Goal: Find contact information: Find contact information

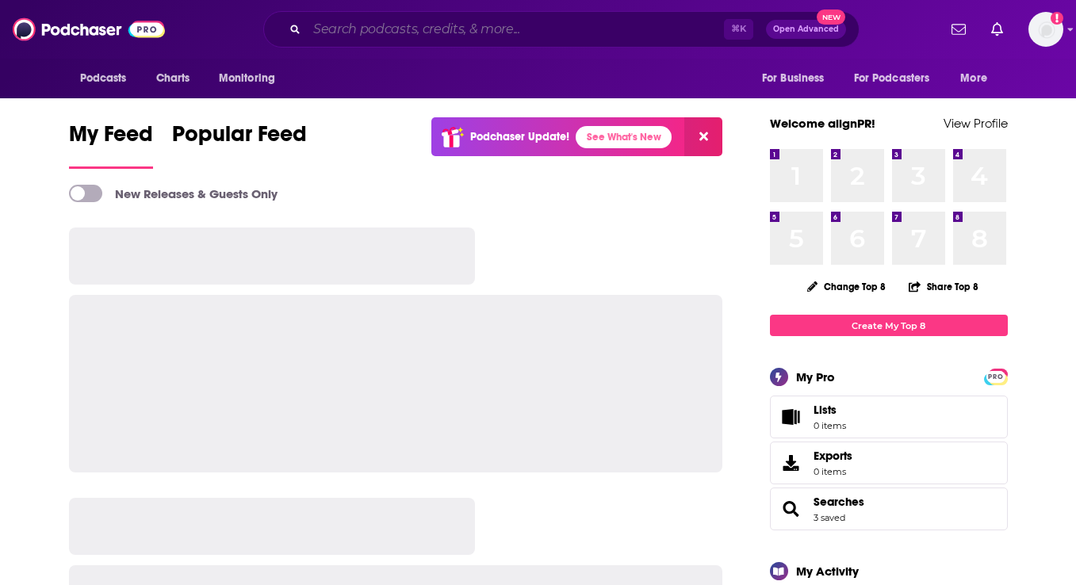
click at [438, 35] on input "Search podcasts, credits, & more..." at bounding box center [515, 29] width 417 height 25
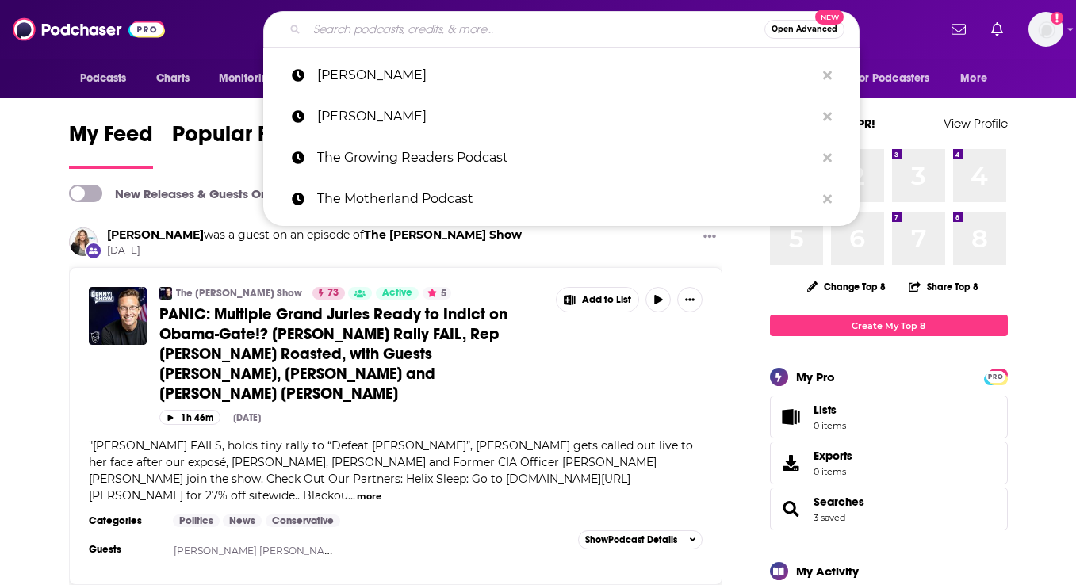
paste input "On Being with [PERSON_NAME]"
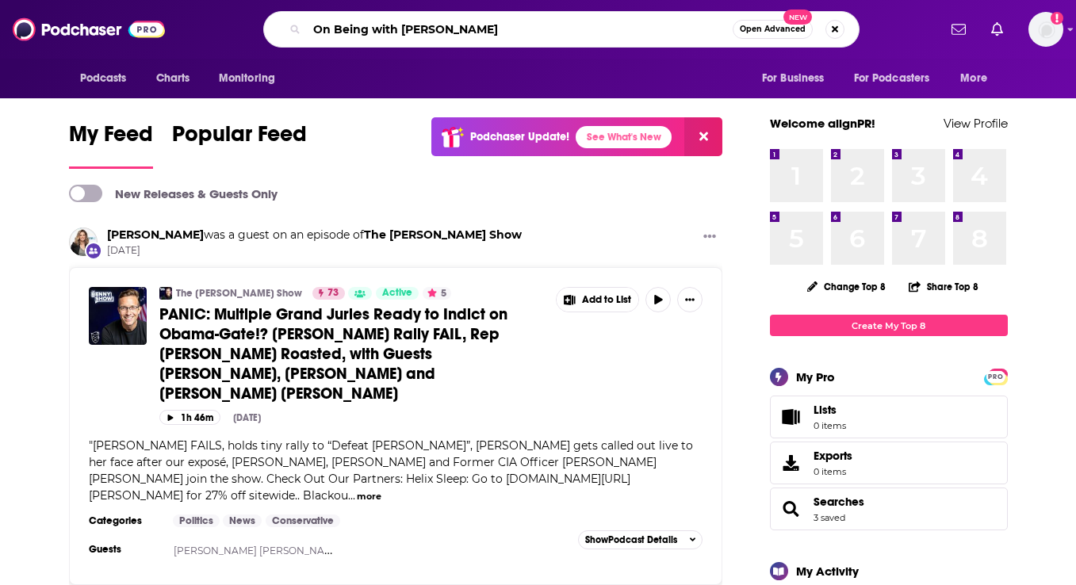
type input "On Being with [PERSON_NAME]"
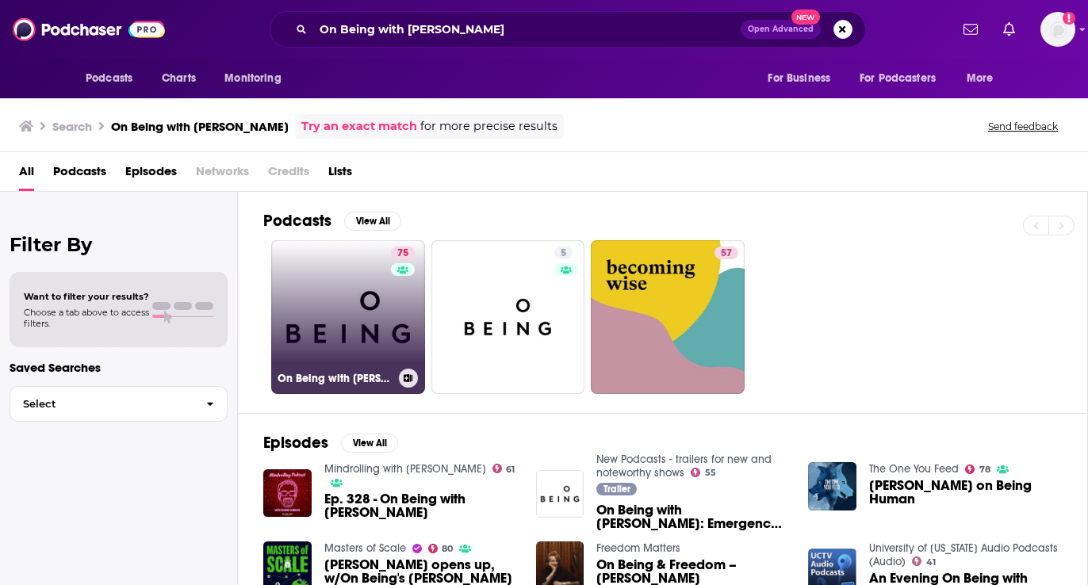
click at [358, 325] on link "75 On Being with Krista Tippett" at bounding box center [348, 317] width 154 height 154
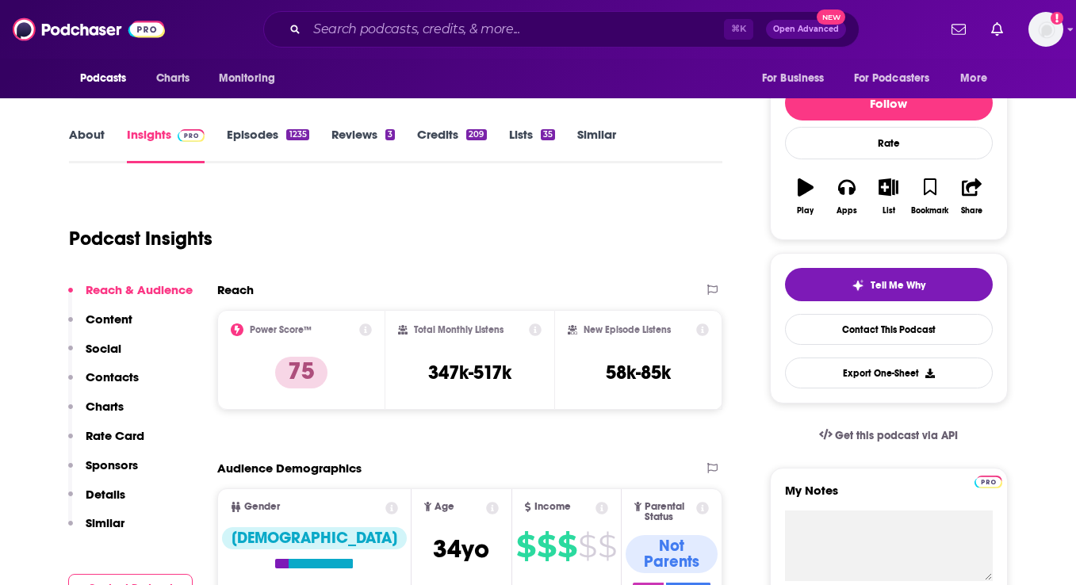
click at [132, 379] on p "Contacts" at bounding box center [112, 376] width 53 height 15
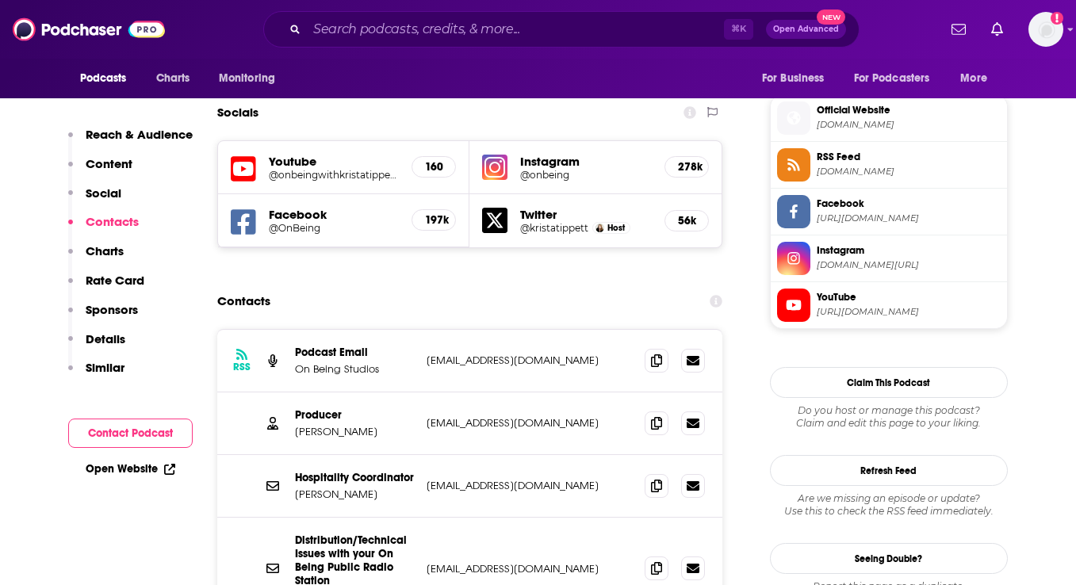
scroll to position [1408, 0]
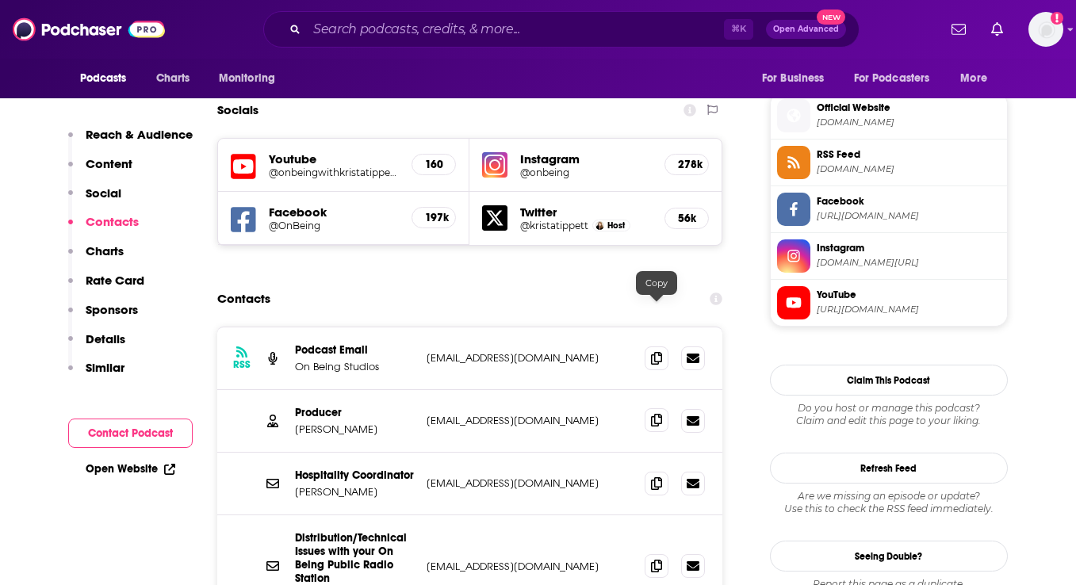
click at [653, 414] on icon at bounding box center [656, 420] width 11 height 13
click at [660, 351] on icon at bounding box center [656, 357] width 11 height 13
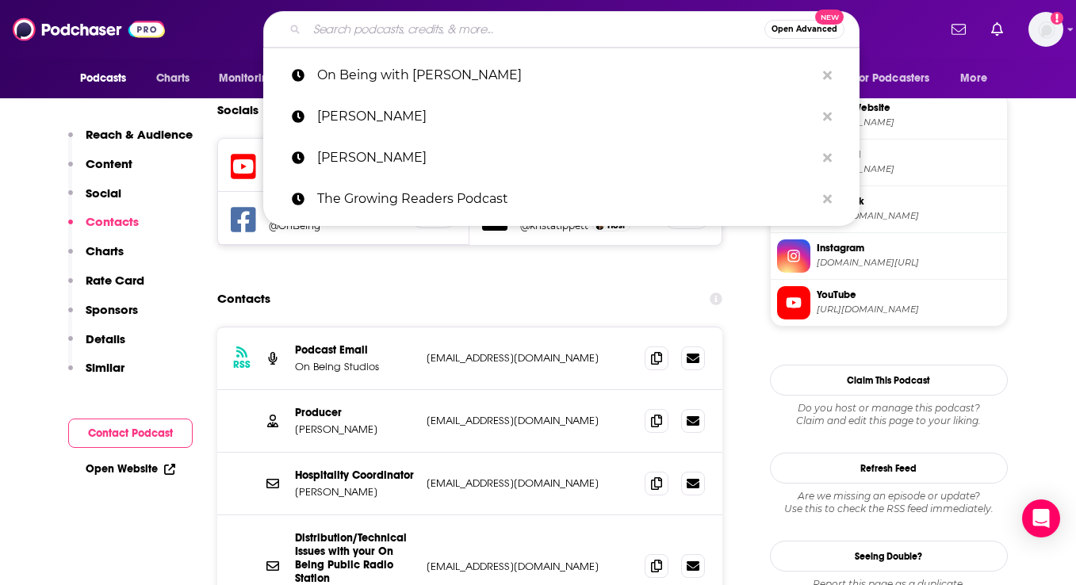
click at [367, 36] on input "Search podcasts, credits, & more..." at bounding box center [536, 29] width 458 height 25
paste input "Habits and Hustle with Jen Cohen"
type input "Habits and Hustle with Jen Cohen"
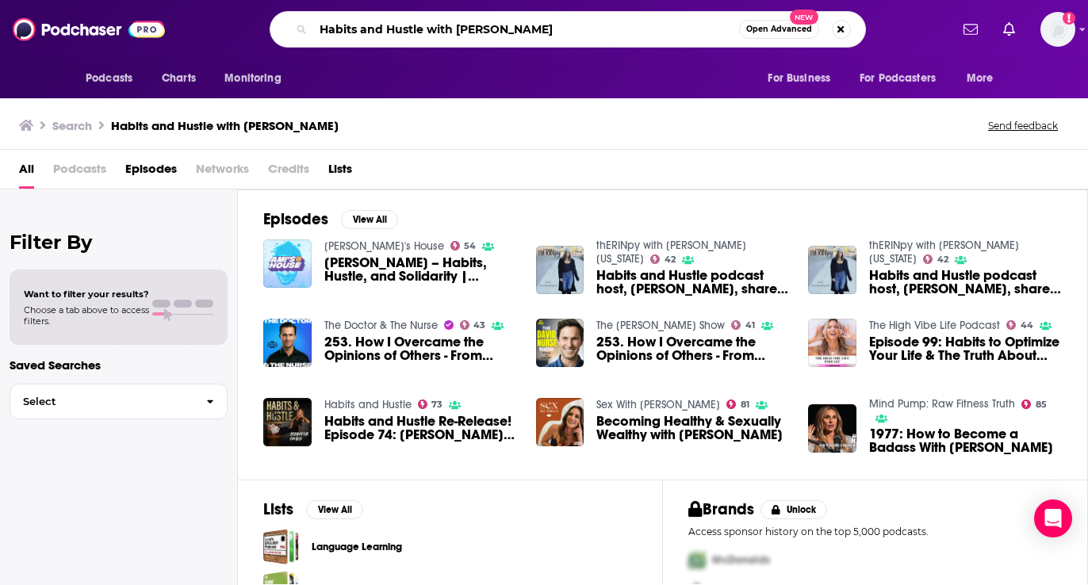
drag, startPoint x: 545, startPoint y: 33, endPoint x: 427, endPoint y: 26, distance: 118.3
click at [427, 26] on input "Habits and Hustle with Jen Cohen" at bounding box center [526, 29] width 426 height 25
type input "Habits and Hustle"
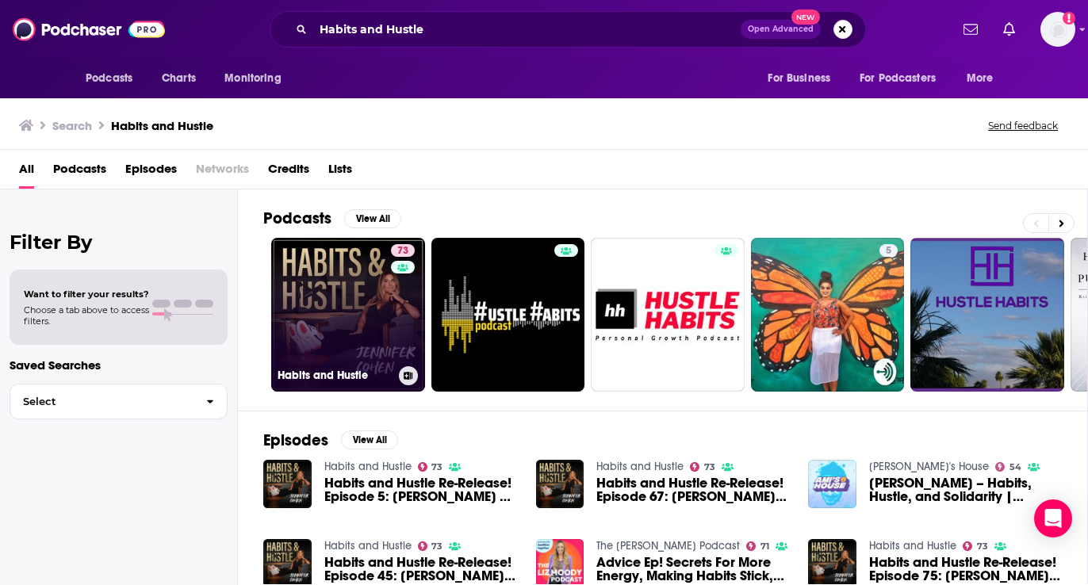
click at [351, 339] on link "73 Habits and Hustle" at bounding box center [348, 315] width 154 height 154
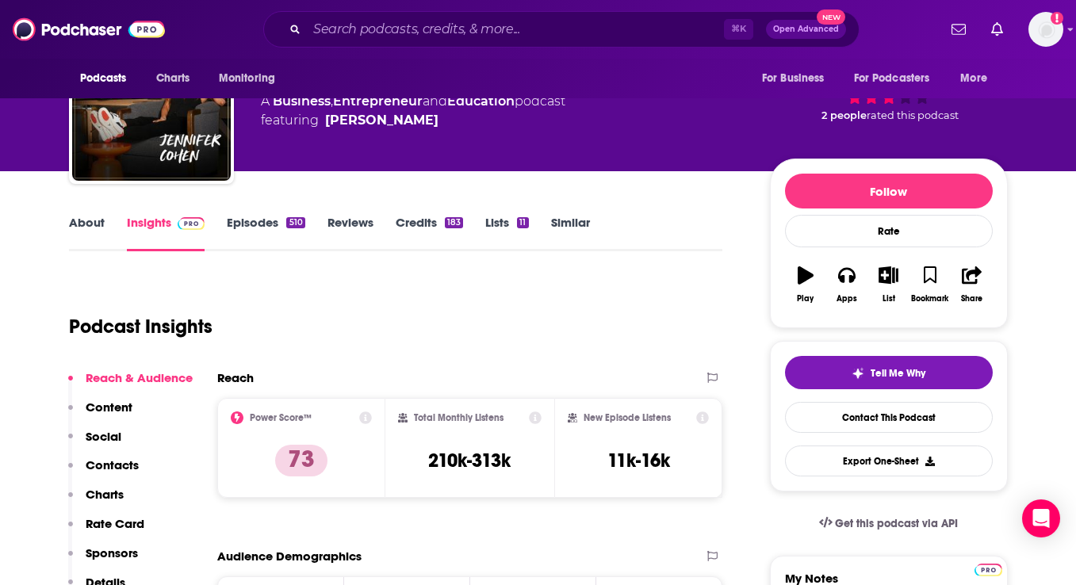
click at [125, 465] on p "Contacts" at bounding box center [112, 465] width 53 height 15
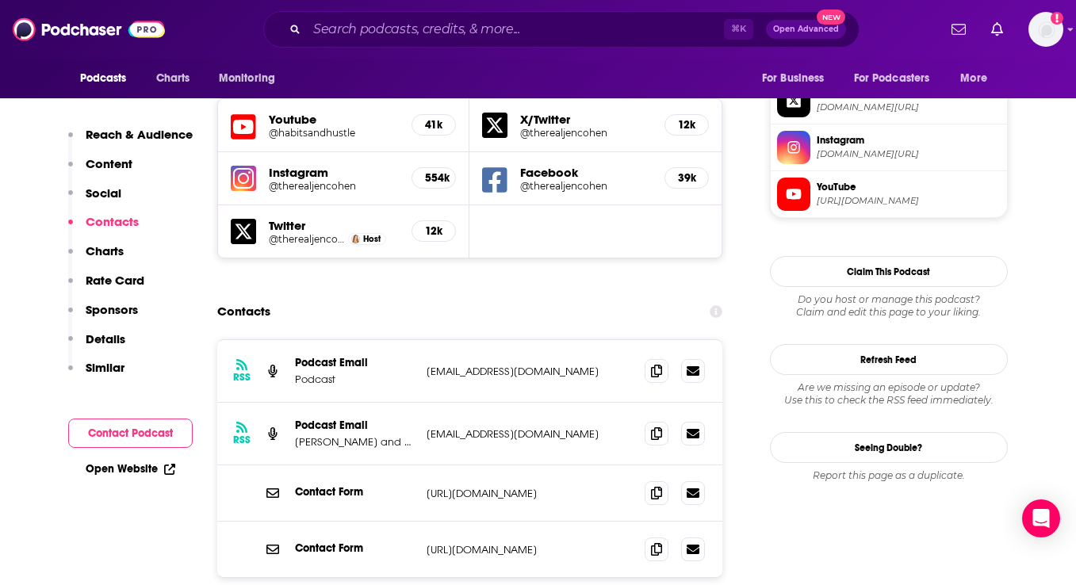
scroll to position [1415, 0]
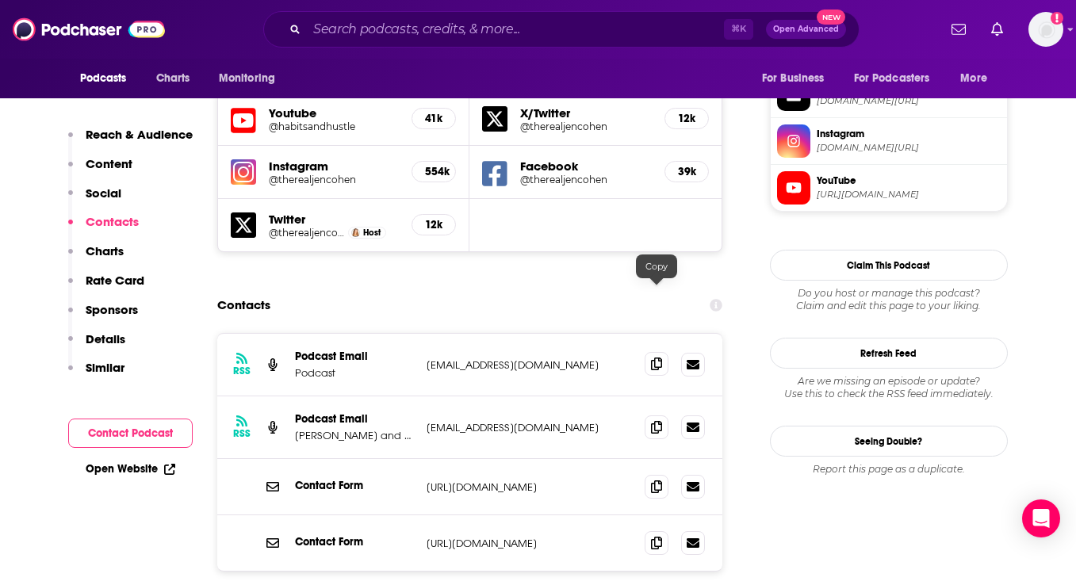
click at [652, 358] on icon at bounding box center [656, 364] width 11 height 13
click at [369, 29] on input "Search podcasts, credits, & more..." at bounding box center [515, 29] width 417 height 25
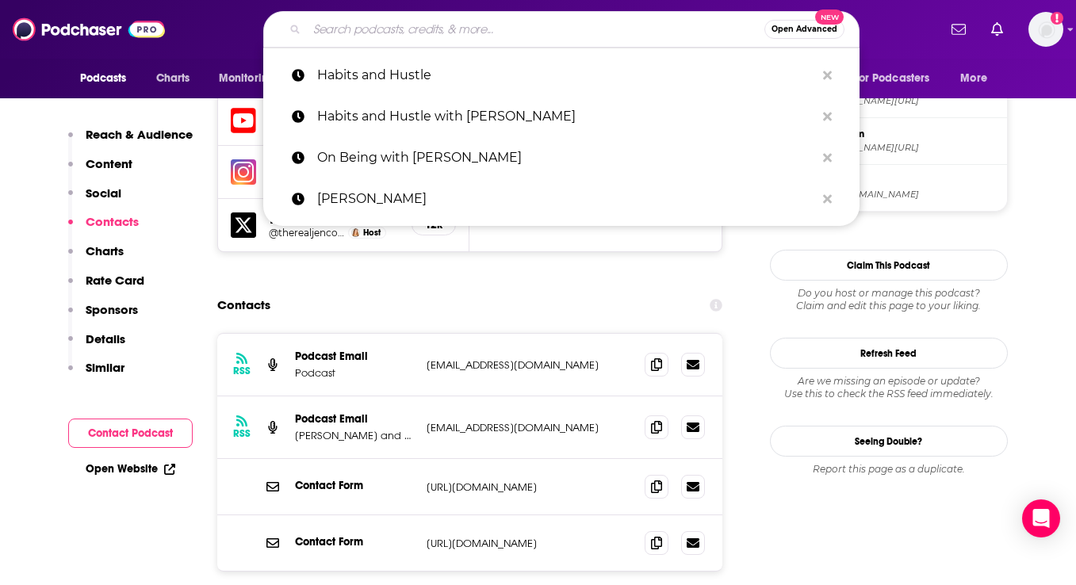
paste input "The Proven Podcast"
type input "The Proven Podcast"
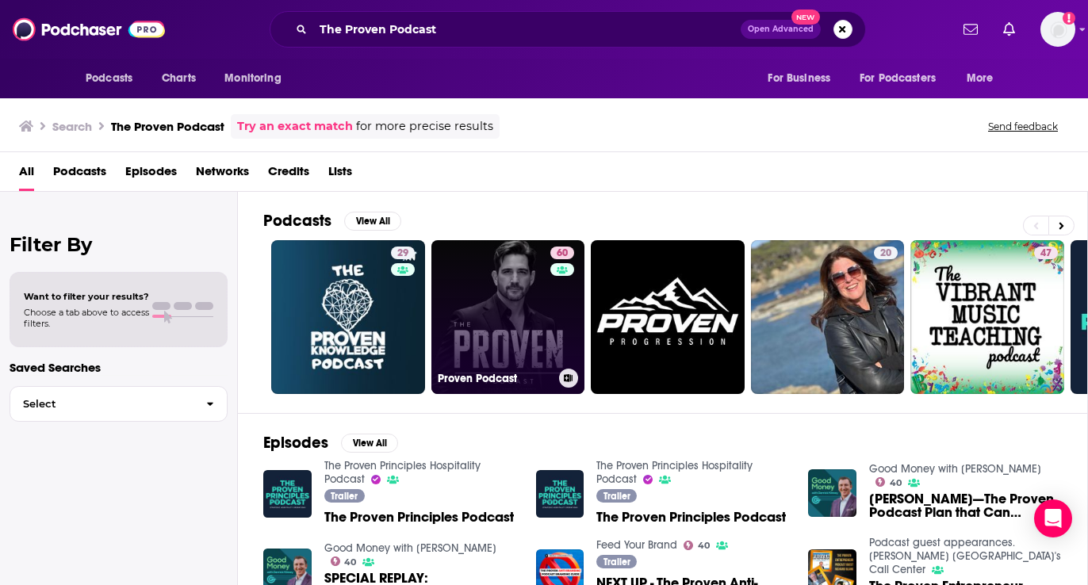
click at [508, 334] on link "60 Proven Podcast" at bounding box center [508, 317] width 154 height 154
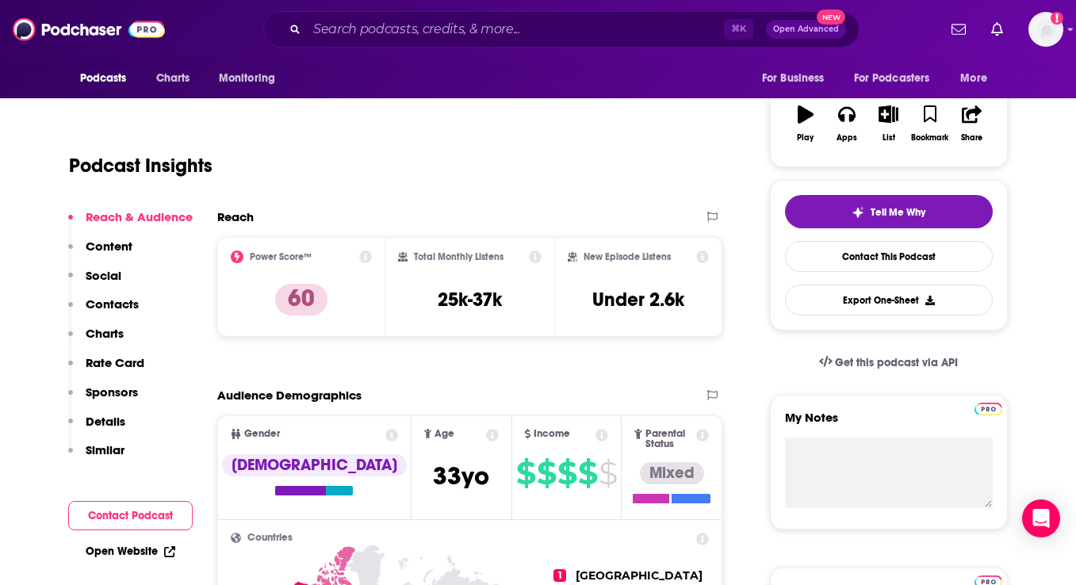
click at [125, 297] on p "Contacts" at bounding box center [112, 304] width 53 height 15
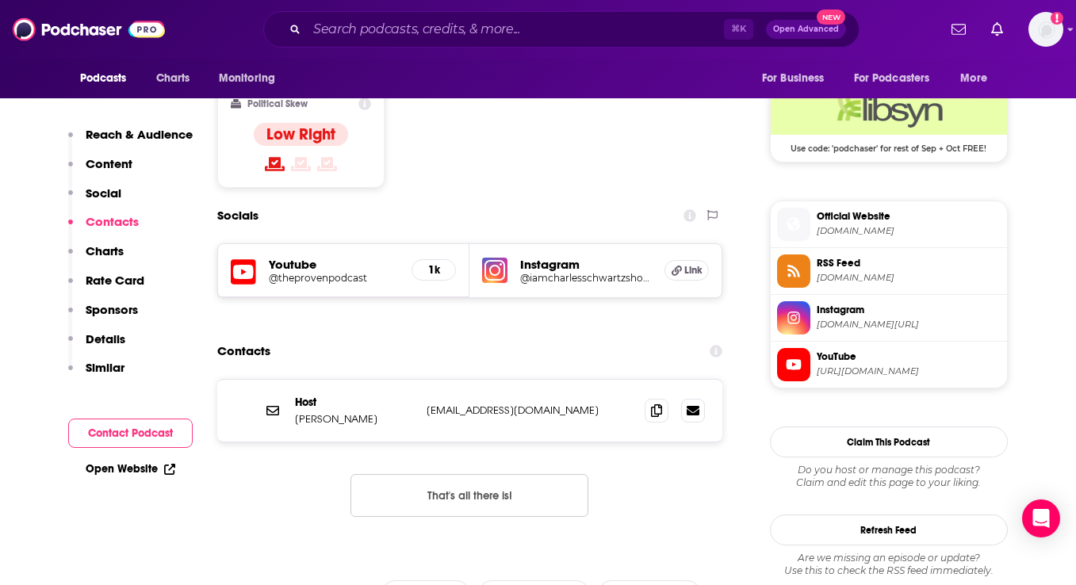
scroll to position [1308, 0]
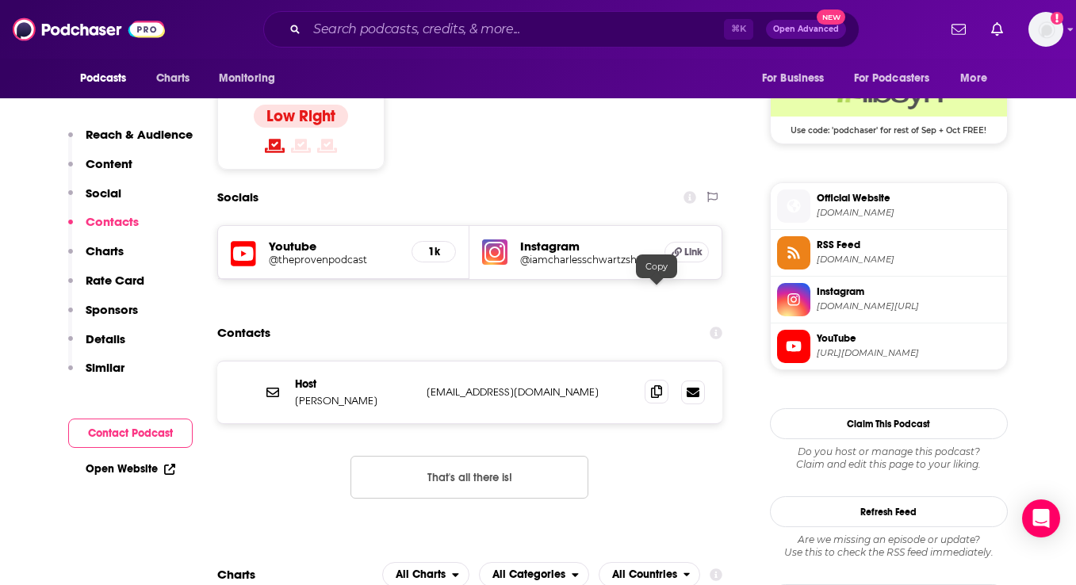
click at [656, 380] on span at bounding box center [657, 392] width 24 height 24
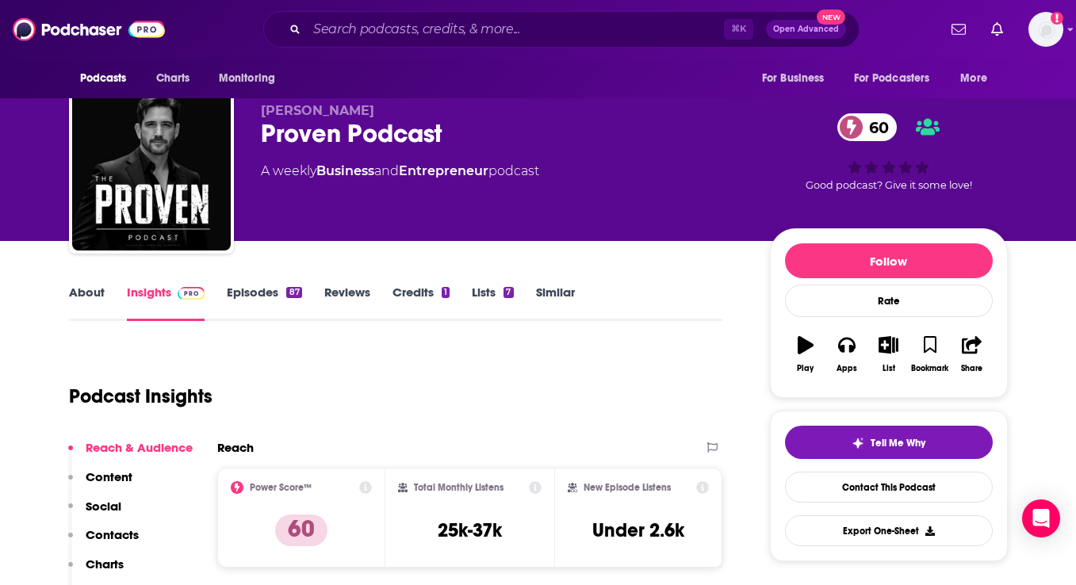
scroll to position [0, 0]
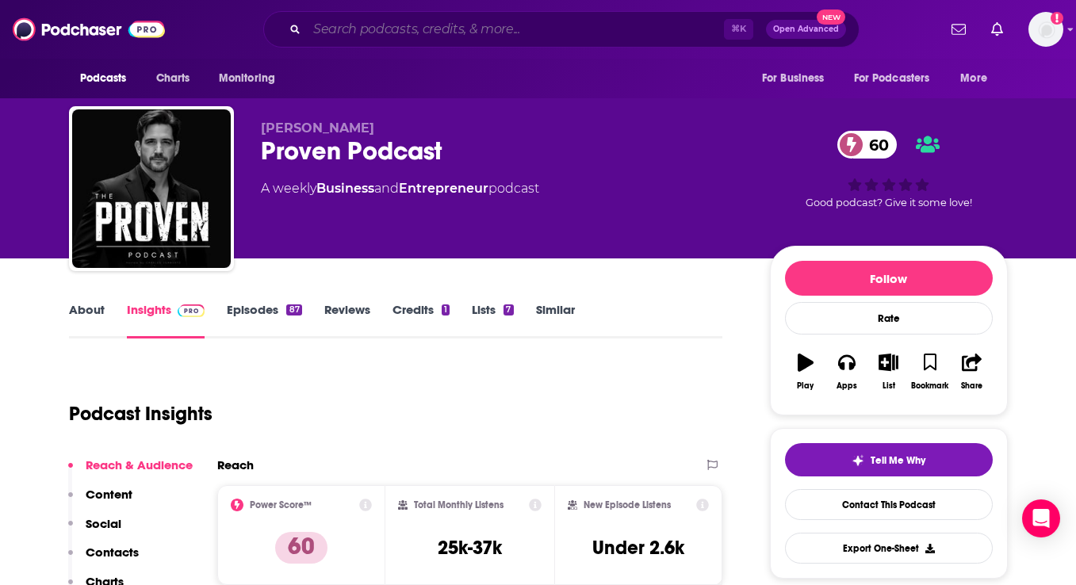
click at [409, 29] on input "Search podcasts, credits, & more..." at bounding box center [515, 29] width 417 height 25
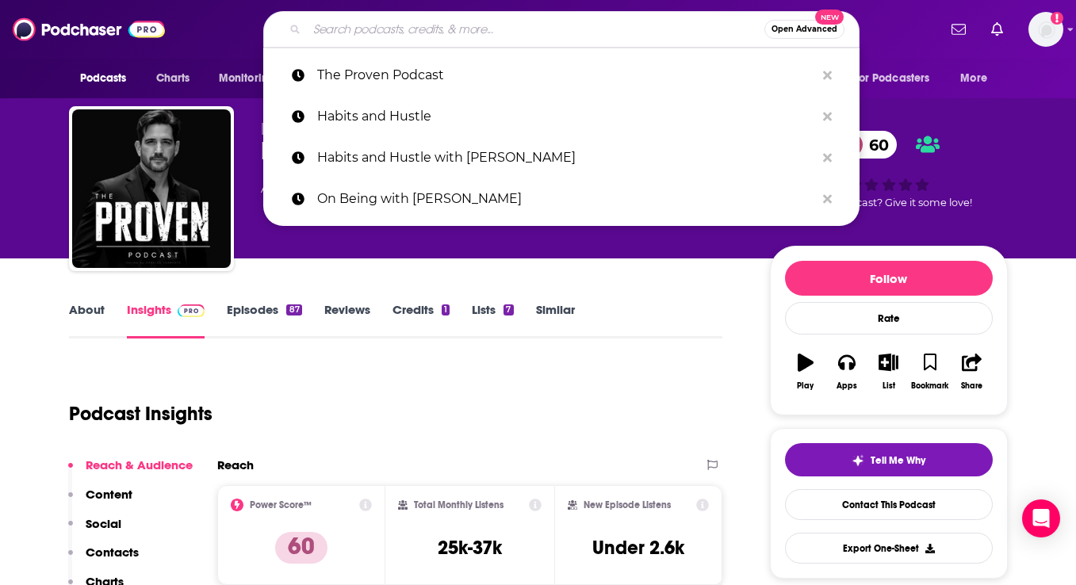
paste input "Shawn Ryan Show"
type input "Shawn Ryan Show"
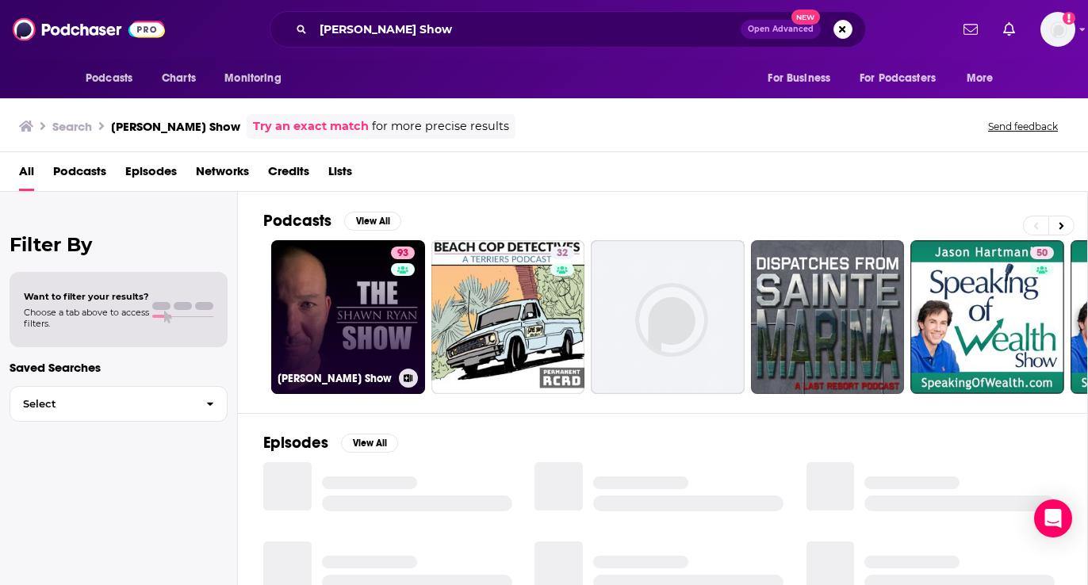
click at [364, 300] on link "93 Shawn Ryan Show" at bounding box center [348, 317] width 154 height 154
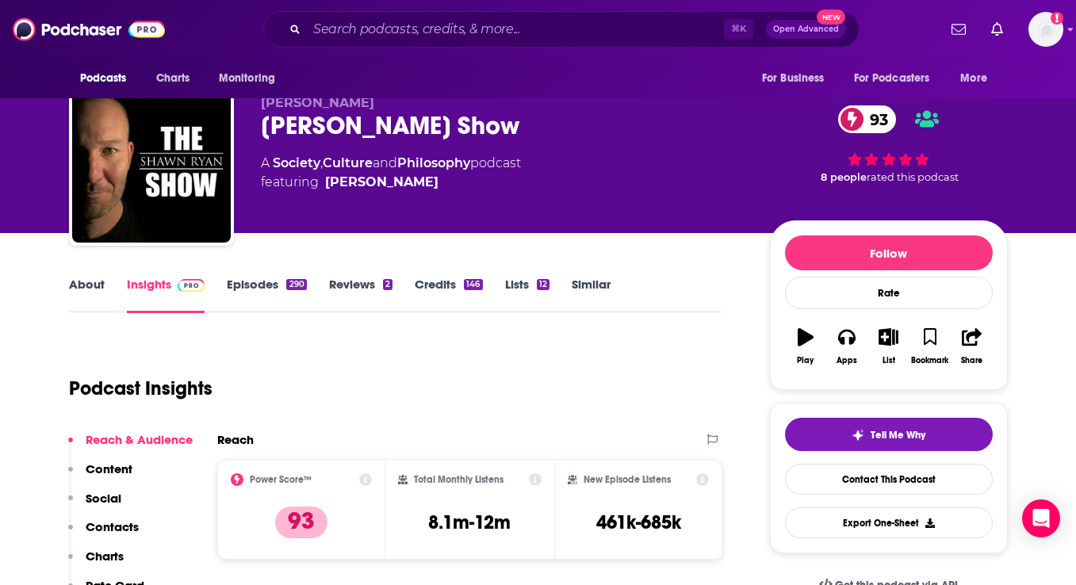
scroll to position [32, 0]
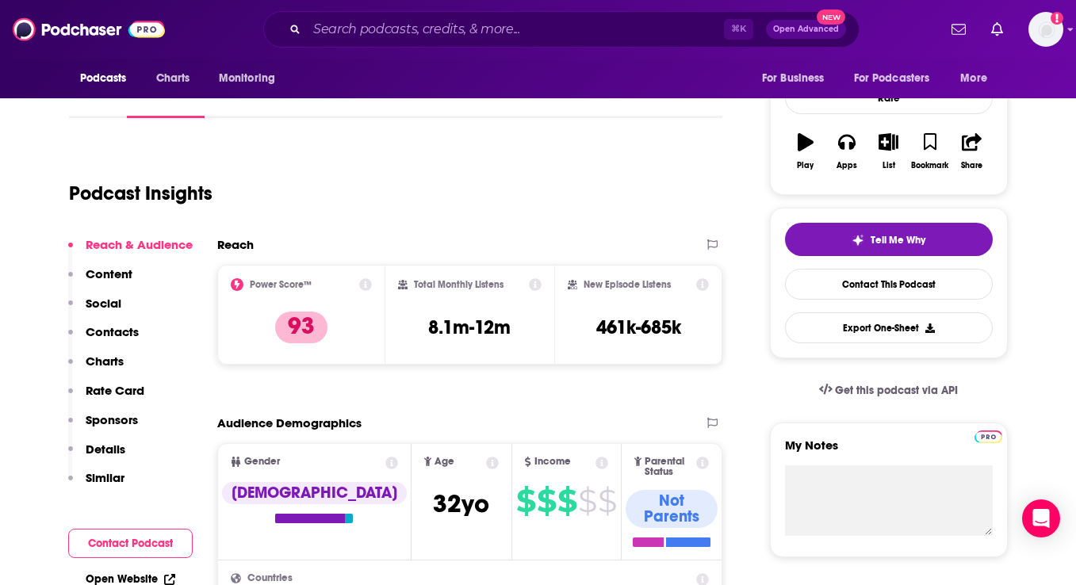
click at [132, 338] on p "Contacts" at bounding box center [112, 331] width 53 height 15
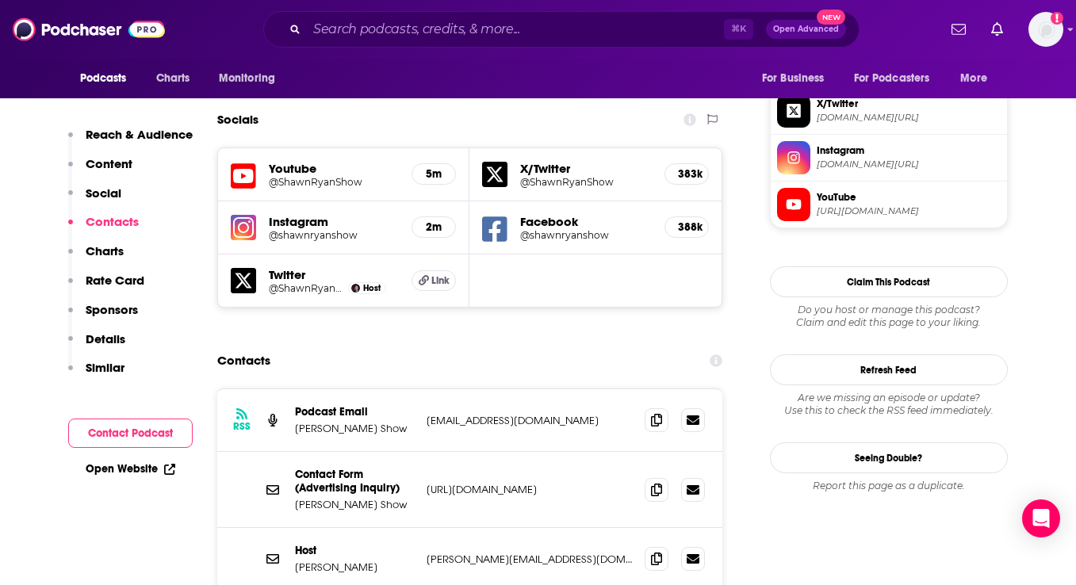
scroll to position [1415, 0]
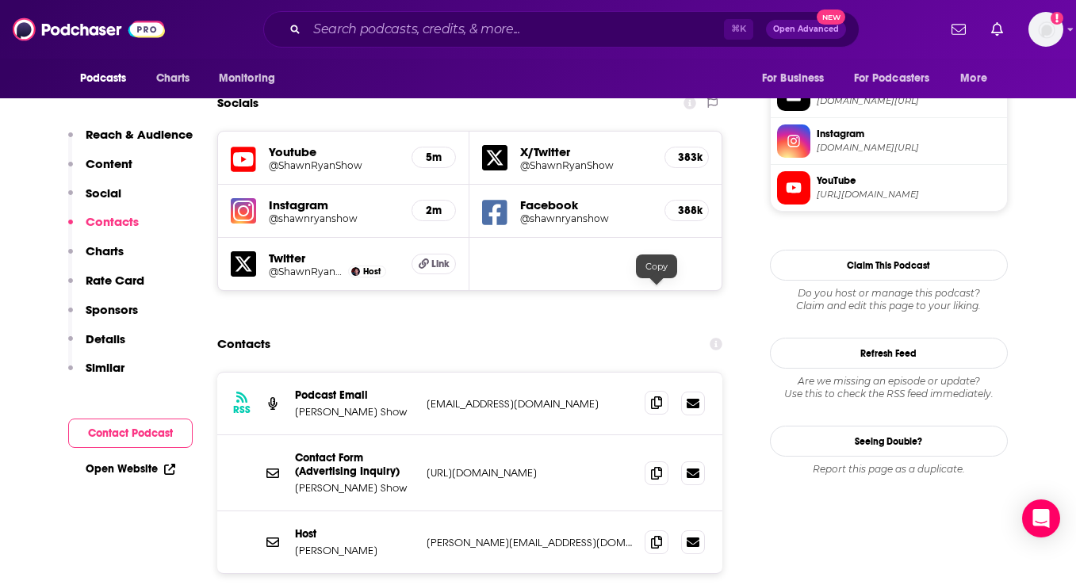
click at [656, 396] on icon at bounding box center [656, 402] width 11 height 13
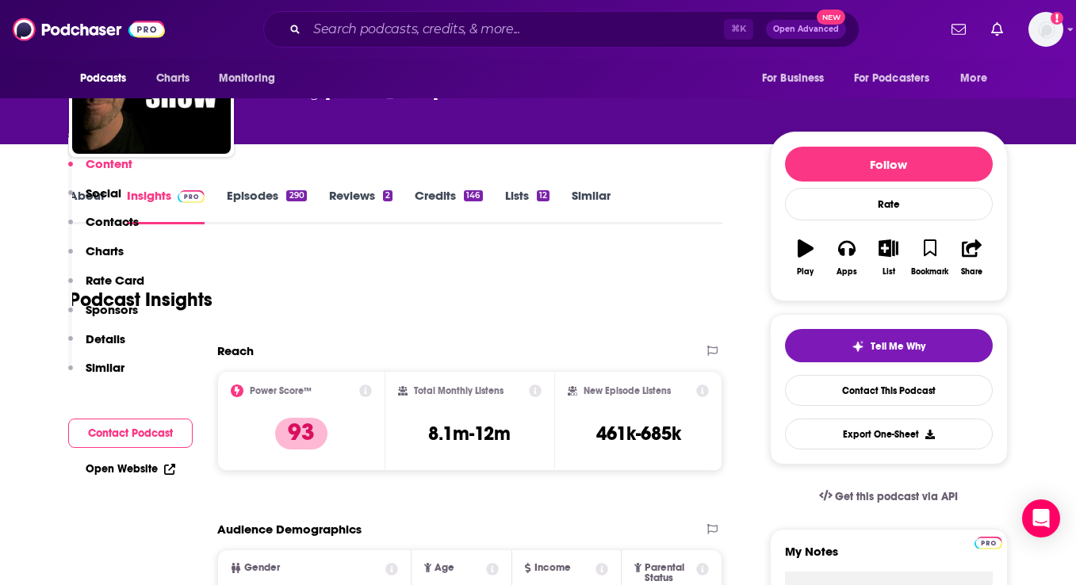
scroll to position [0, 0]
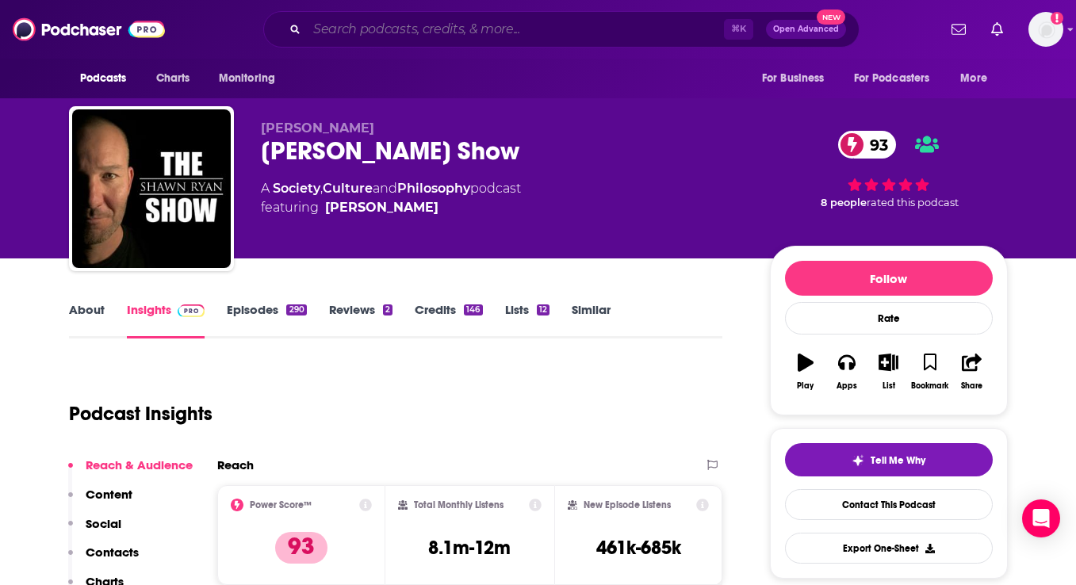
click at [342, 24] on input "Search podcasts, credits, & more..." at bounding box center [515, 29] width 417 height 25
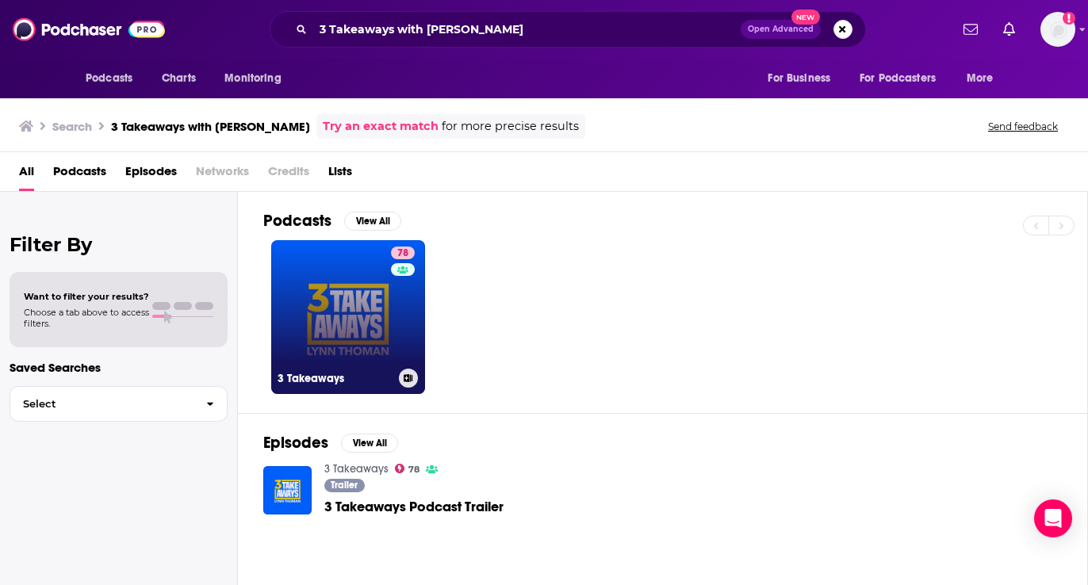
click at [340, 345] on link "78 3 Takeaways" at bounding box center [348, 317] width 154 height 154
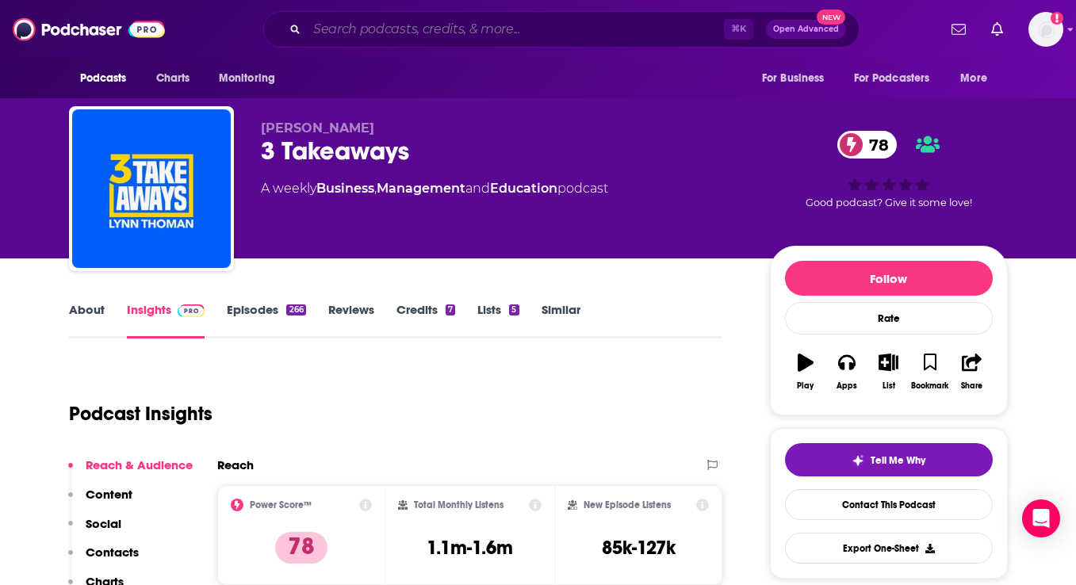
click at [428, 25] on input "Search podcasts, credits, & more..." at bounding box center [515, 29] width 417 height 25
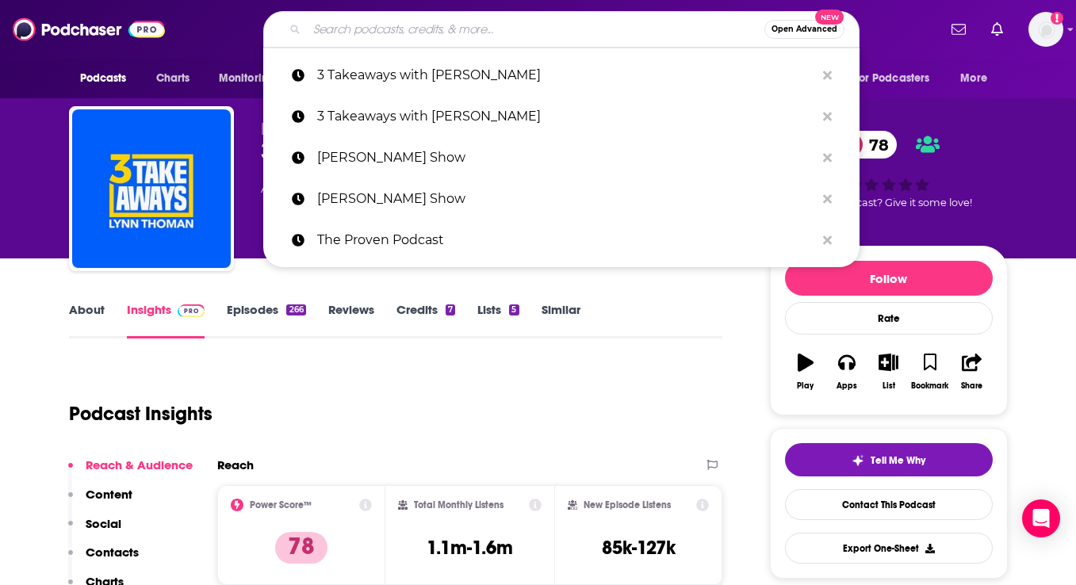
paste input "Re:Thinking with [PERSON_NAME]"
type input "Re:Thinking with [PERSON_NAME]"
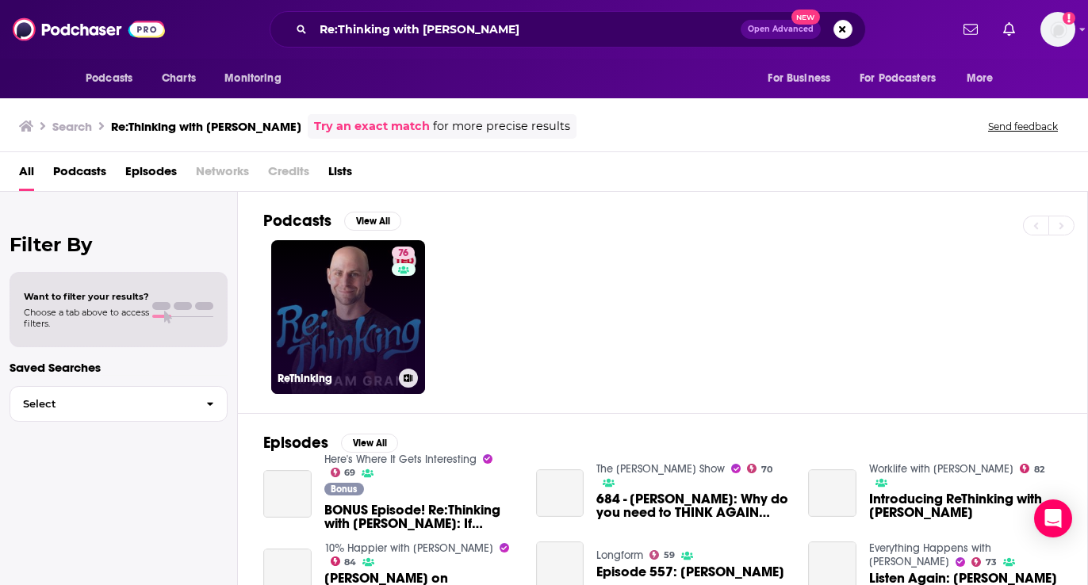
click at [349, 330] on link "76 ReThinking" at bounding box center [348, 317] width 154 height 154
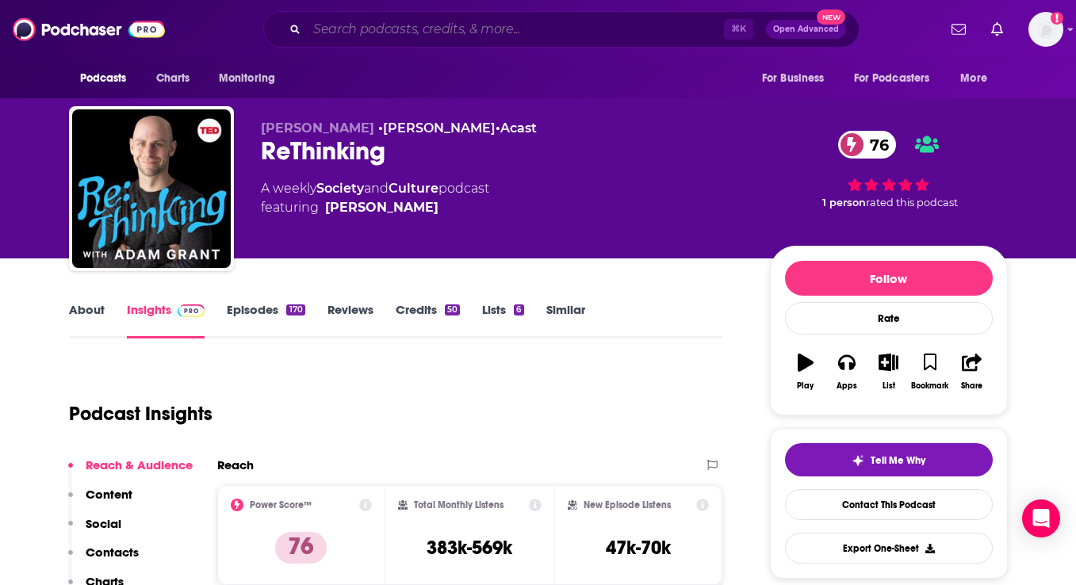
click at [375, 22] on input "Search podcasts, credits, & more..." at bounding box center [515, 29] width 417 height 25
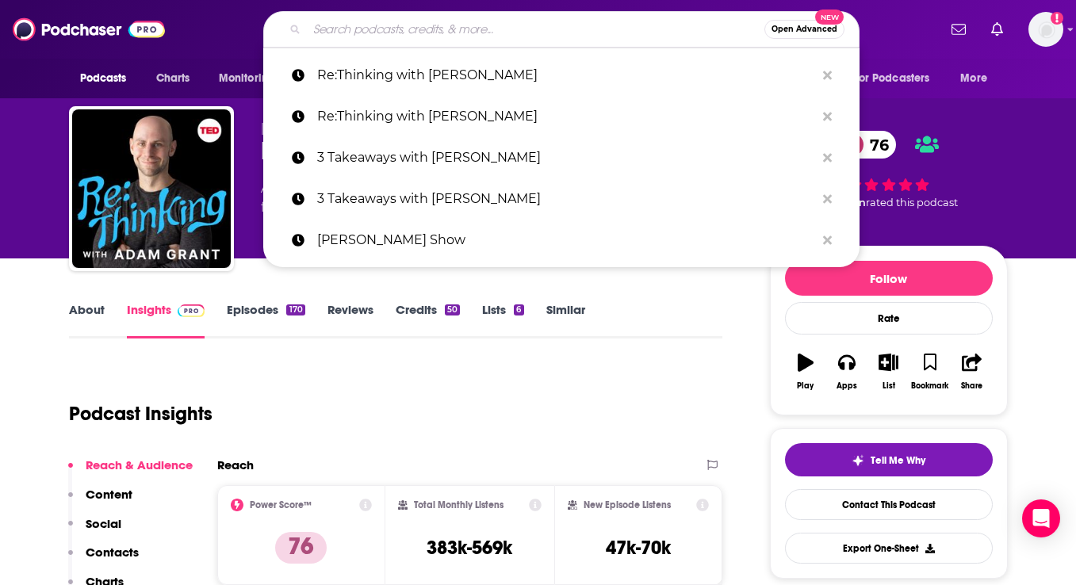
paste input "The Learning Leader Show with [PERSON_NAME]"
type input "The Learning Leader Show with [PERSON_NAME]"
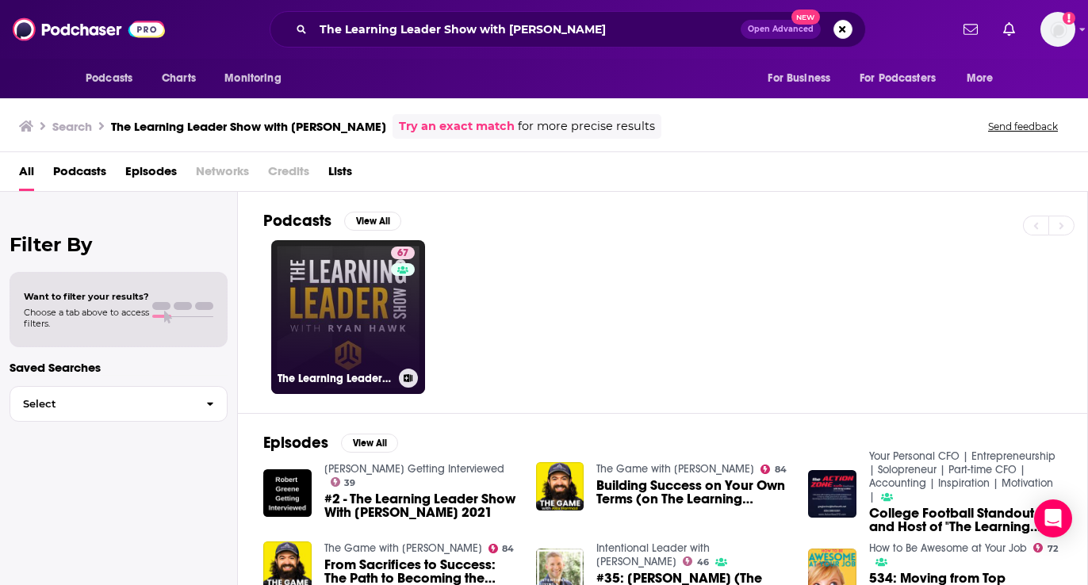
click at [327, 311] on link "67 The Learning Leader Show With Ryan Hawk" at bounding box center [348, 317] width 154 height 154
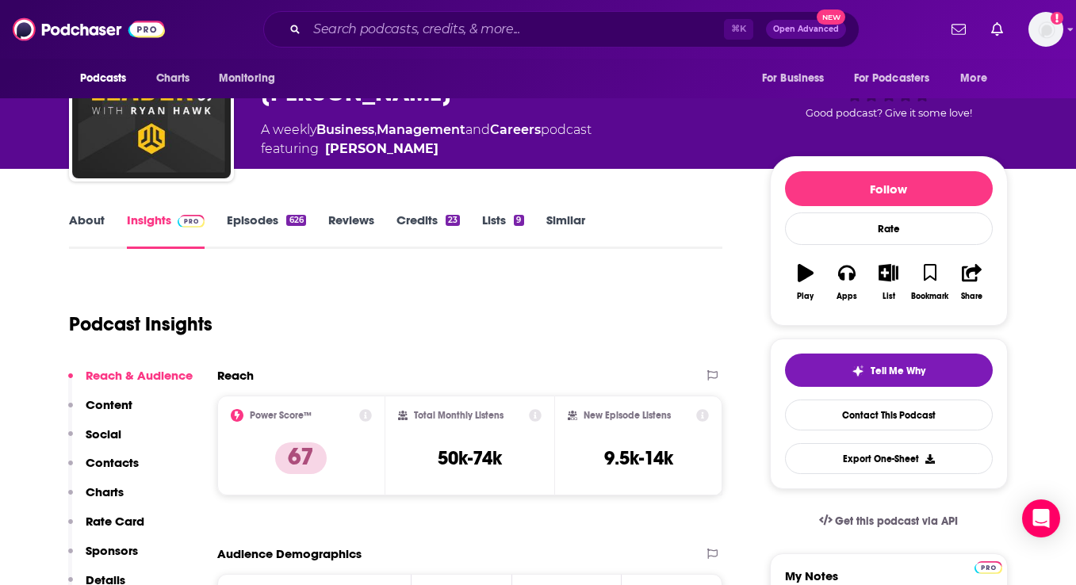
click at [128, 467] on p "Contacts" at bounding box center [112, 462] width 53 height 15
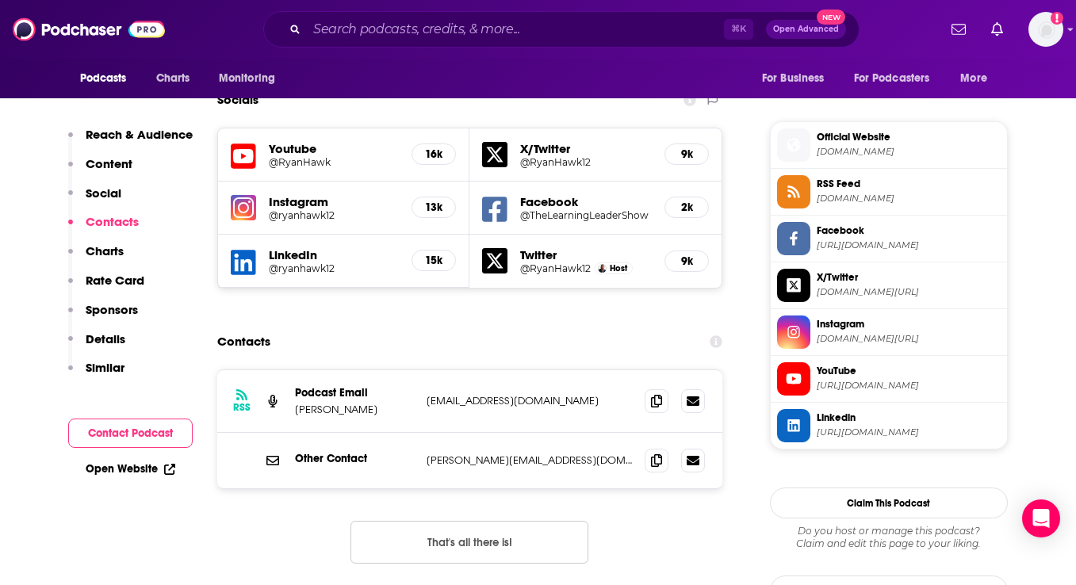
scroll to position [1379, 0]
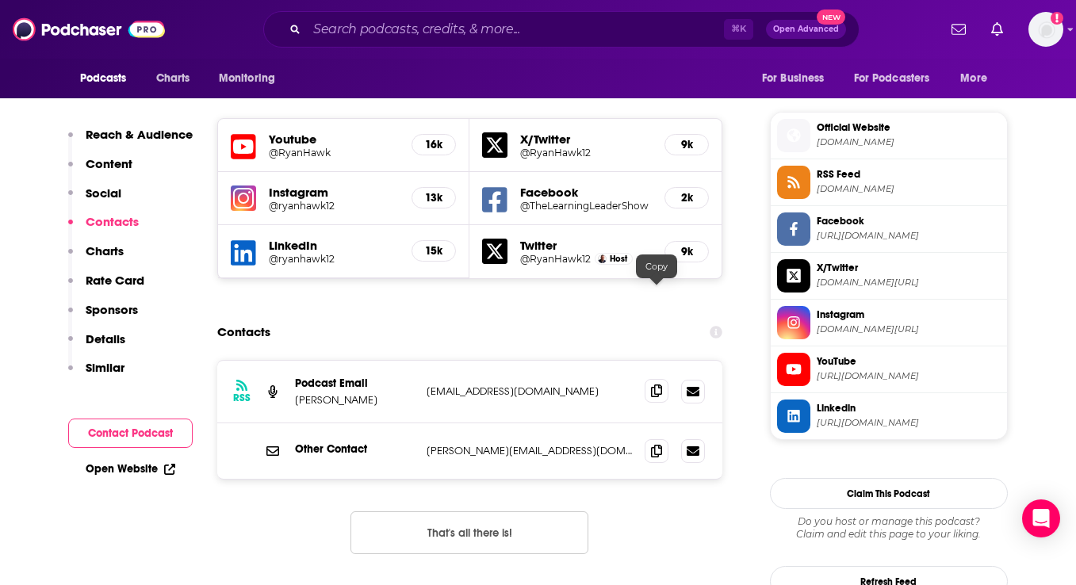
click at [651, 385] on icon at bounding box center [656, 391] width 11 height 13
click at [483, 28] on input "Search podcasts, credits, & more..." at bounding box center [515, 29] width 417 height 25
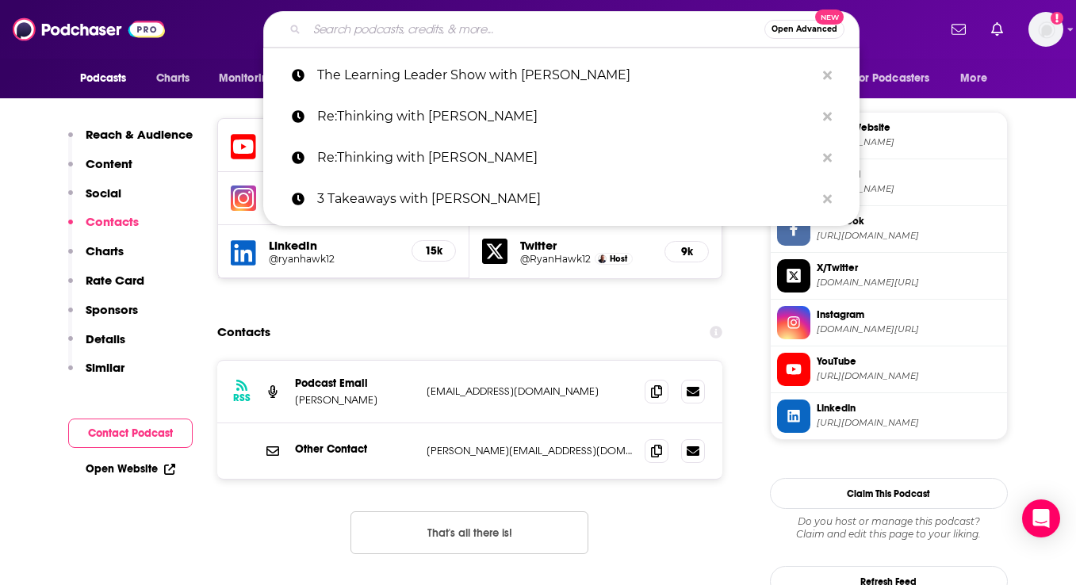
paste input "[PERSON_NAME] Unplugged"
type input "[PERSON_NAME] Unplugged"
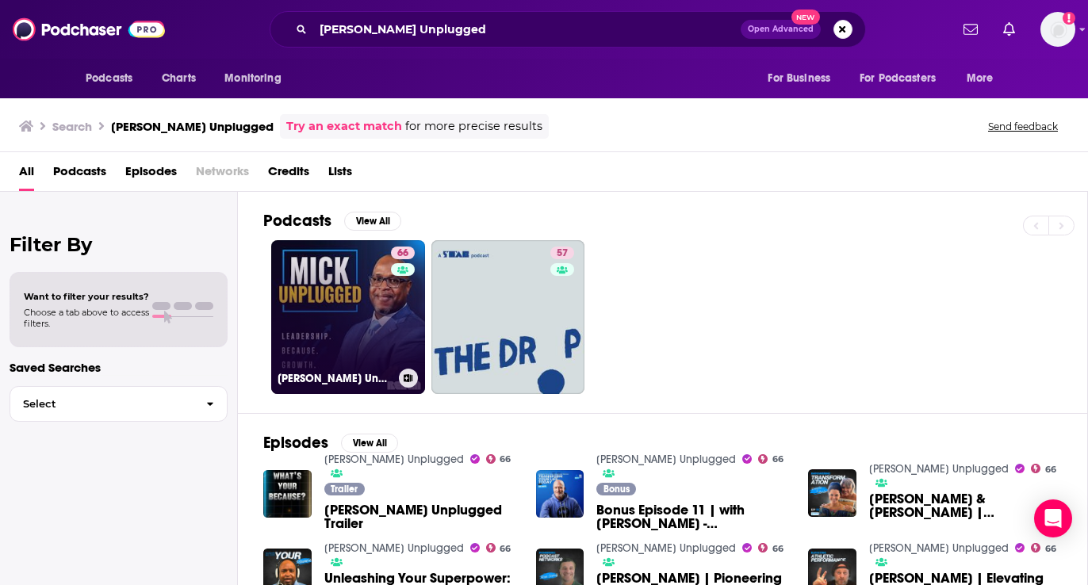
click at [371, 315] on link "66 Mick Unplugged" at bounding box center [348, 317] width 154 height 154
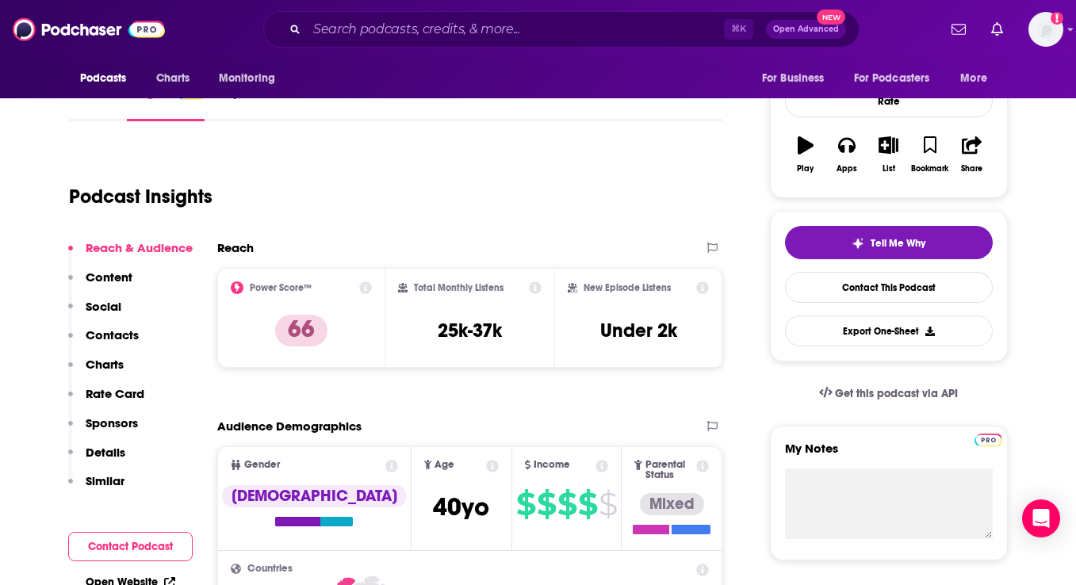
scroll to position [220, 0]
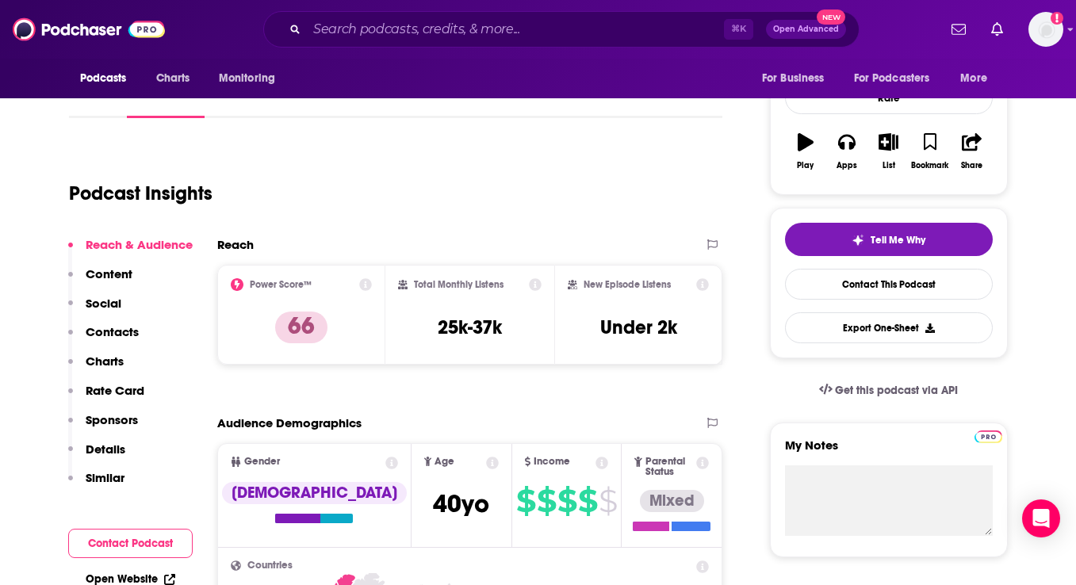
click at [130, 333] on p "Contacts" at bounding box center [112, 331] width 53 height 15
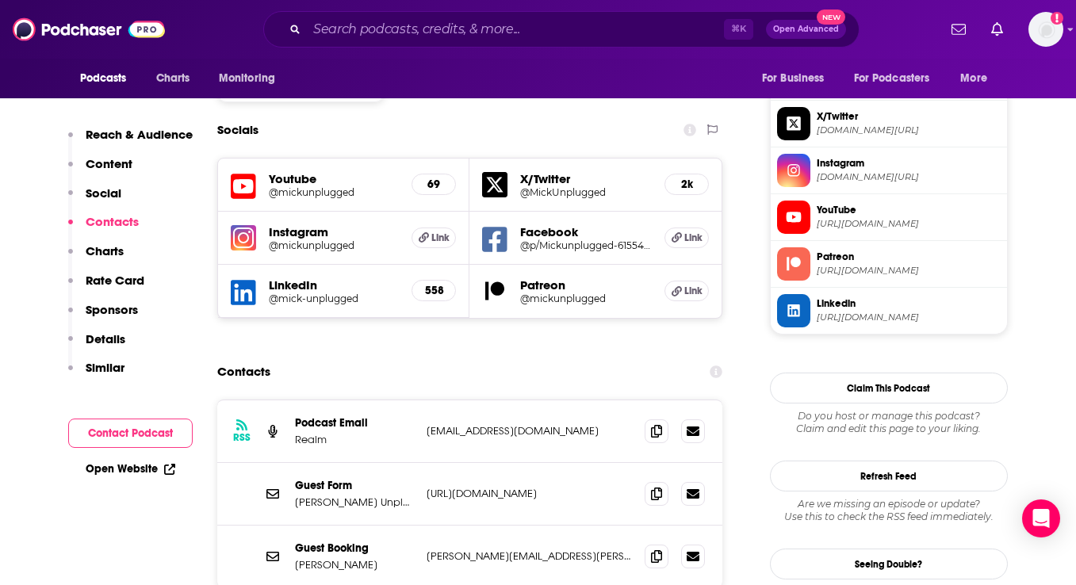
scroll to position [1396, 0]
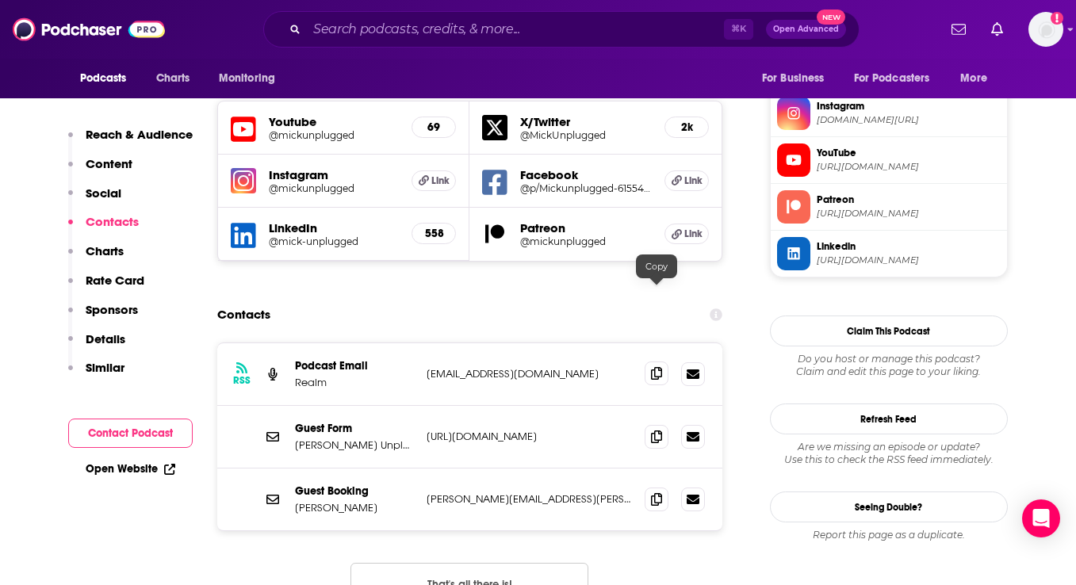
click at [657, 367] on icon at bounding box center [656, 373] width 11 height 13
click at [604, 469] on div "Guest Booking Kris Smith kris.smith@mickunplugged.com kris.smith@mickunplugged.…" at bounding box center [470, 500] width 506 height 62
click at [653, 492] on icon at bounding box center [656, 498] width 11 height 13
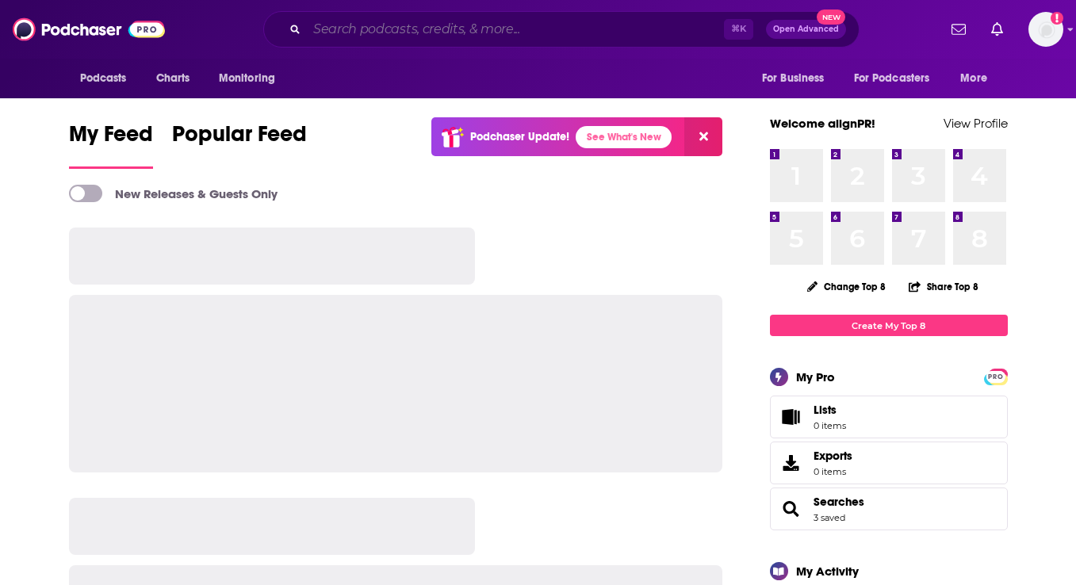
click at [458, 27] on input "Search podcasts, credits, & more..." at bounding box center [515, 29] width 417 height 25
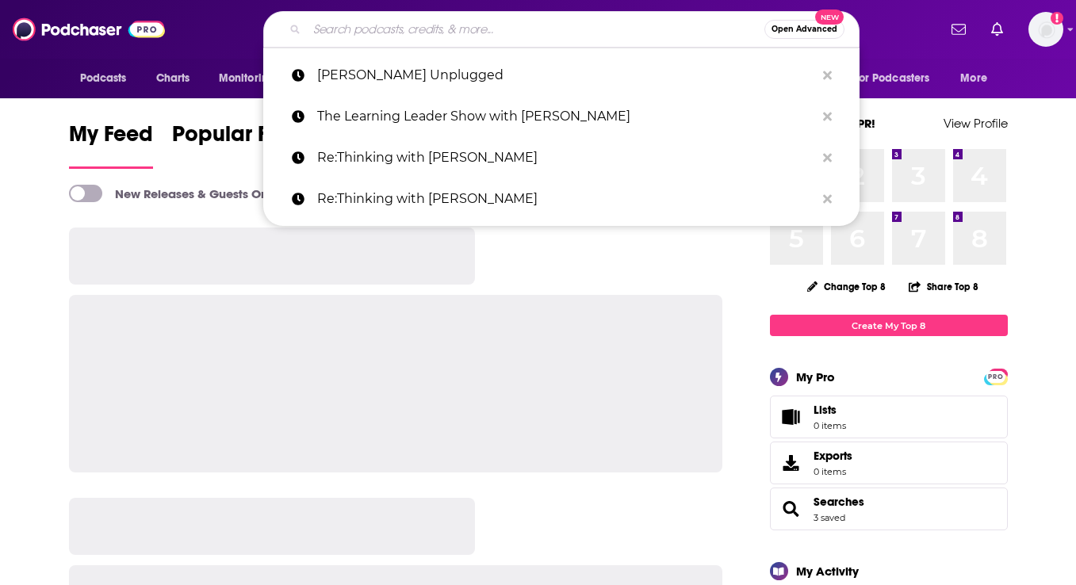
paste input "Better [DATE]"
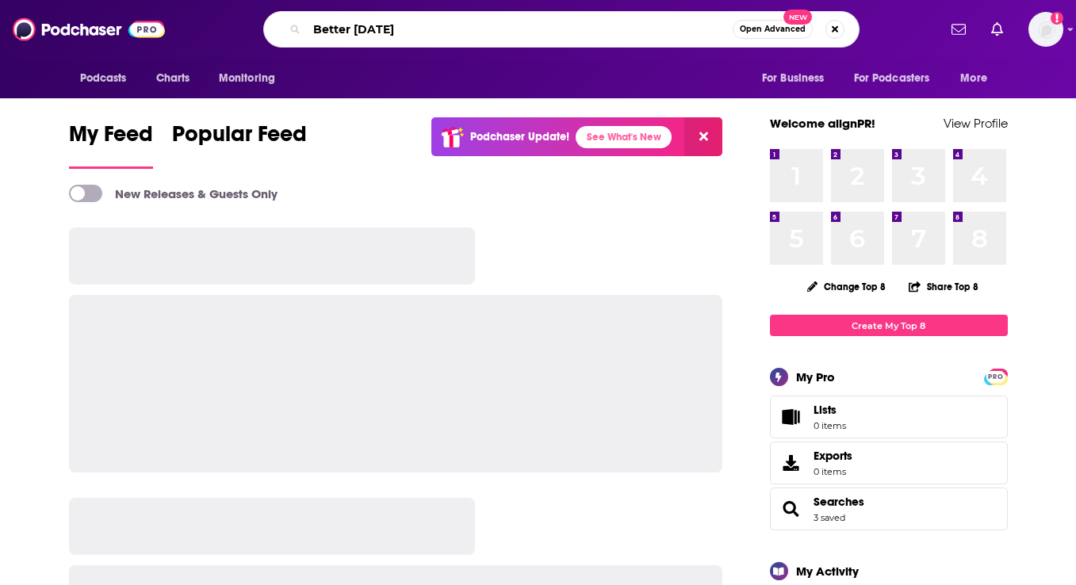
type input "Better [DATE]"
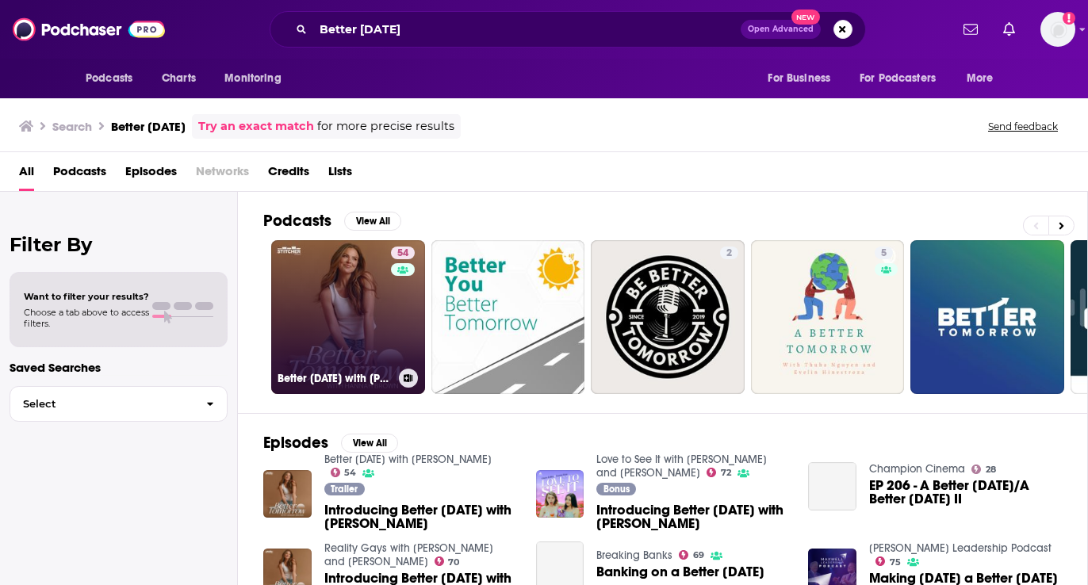
click at [349, 316] on link "54 Better [DATE] with [PERSON_NAME]" at bounding box center [348, 317] width 154 height 154
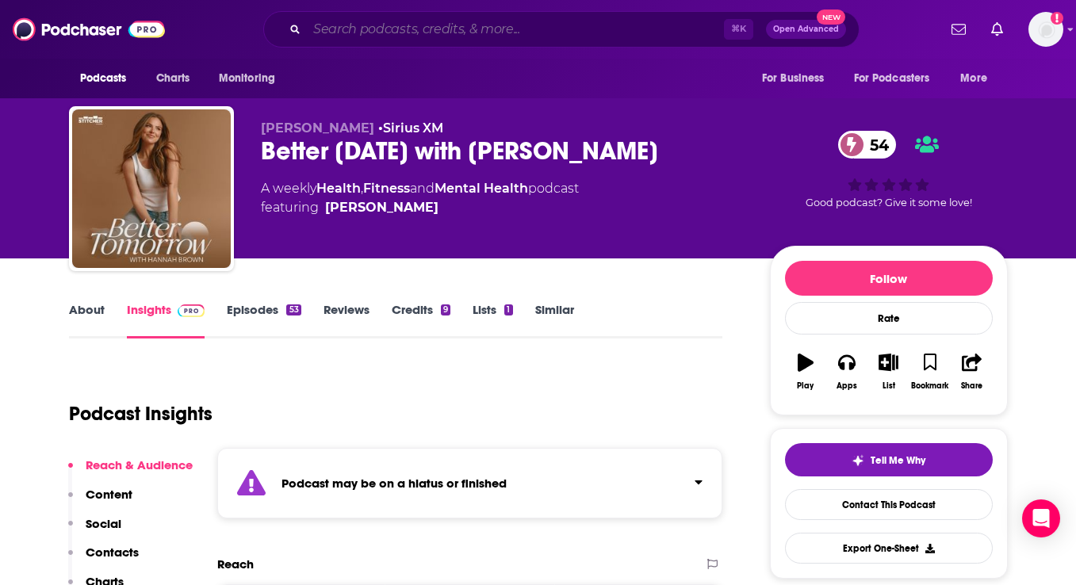
click at [395, 37] on input "Search podcasts, credits, & more..." at bounding box center [515, 29] width 417 height 25
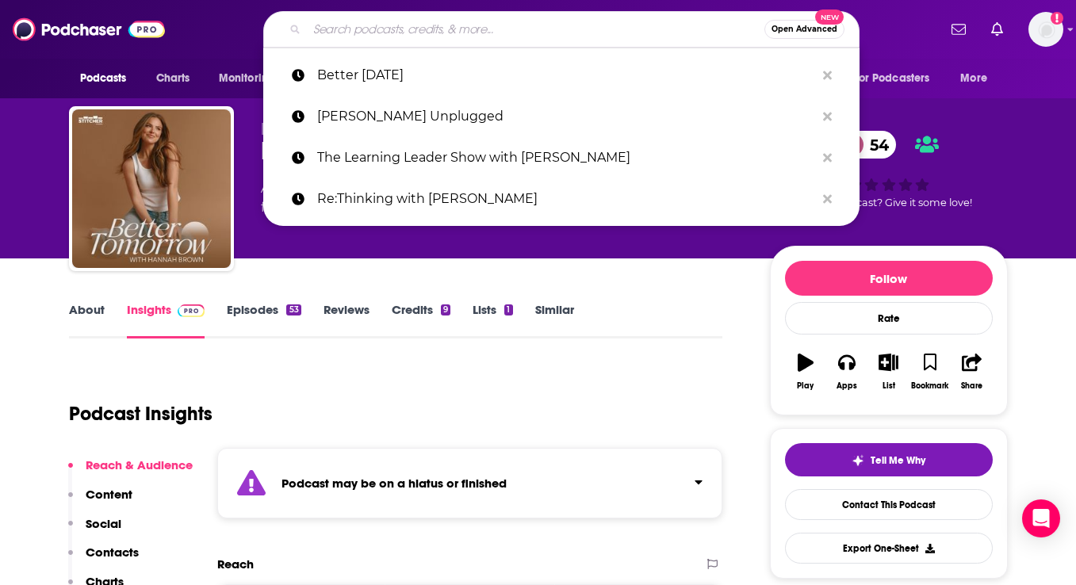
paste input "The [PERSON_NAME] Show"
type input "The [PERSON_NAME] Show"
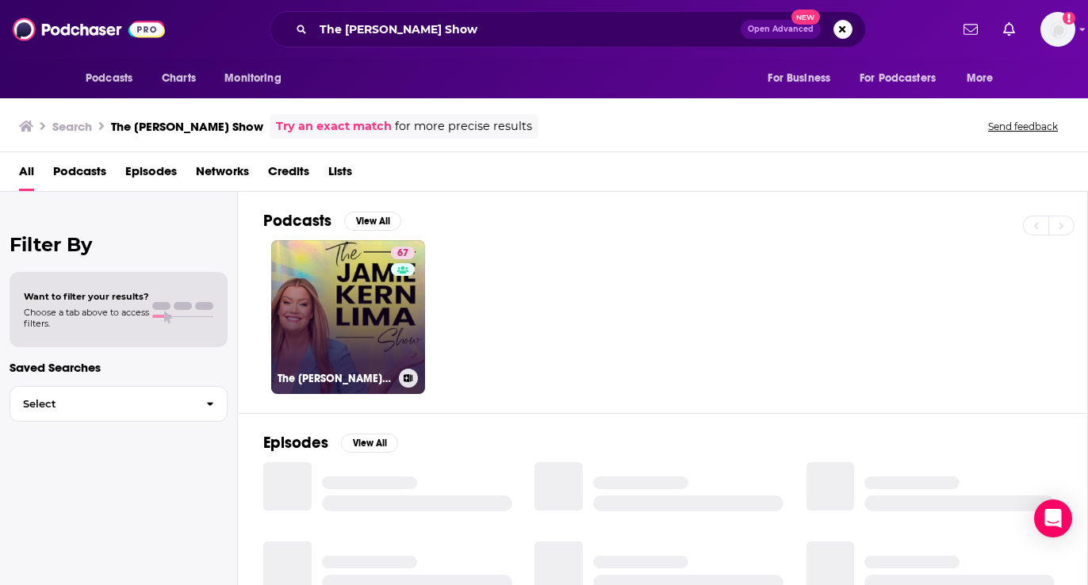
click at [370, 335] on link "67 The [PERSON_NAME] Show" at bounding box center [348, 317] width 154 height 154
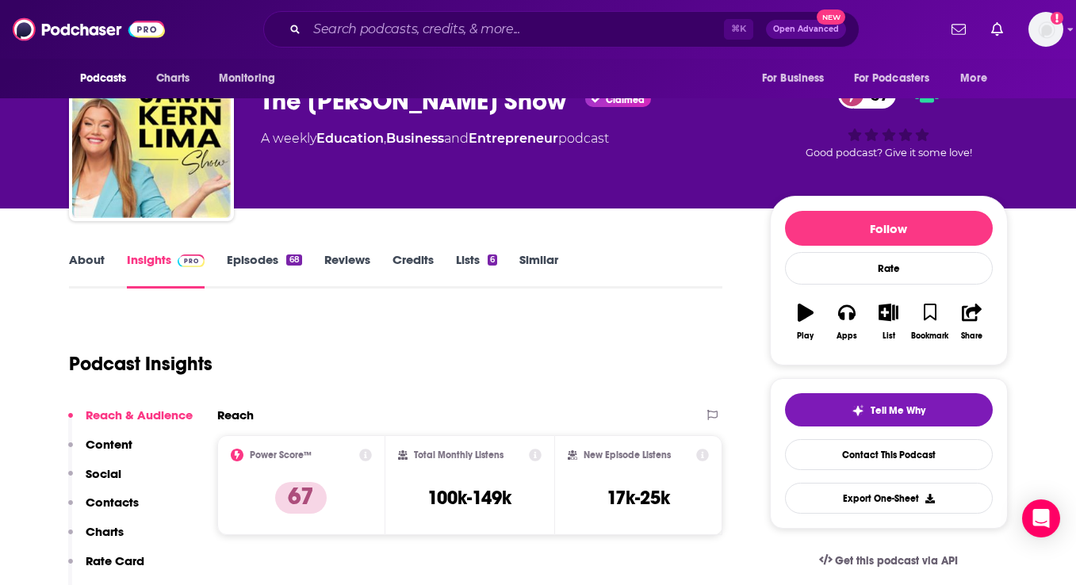
click at [124, 500] on p "Contacts" at bounding box center [112, 502] width 53 height 15
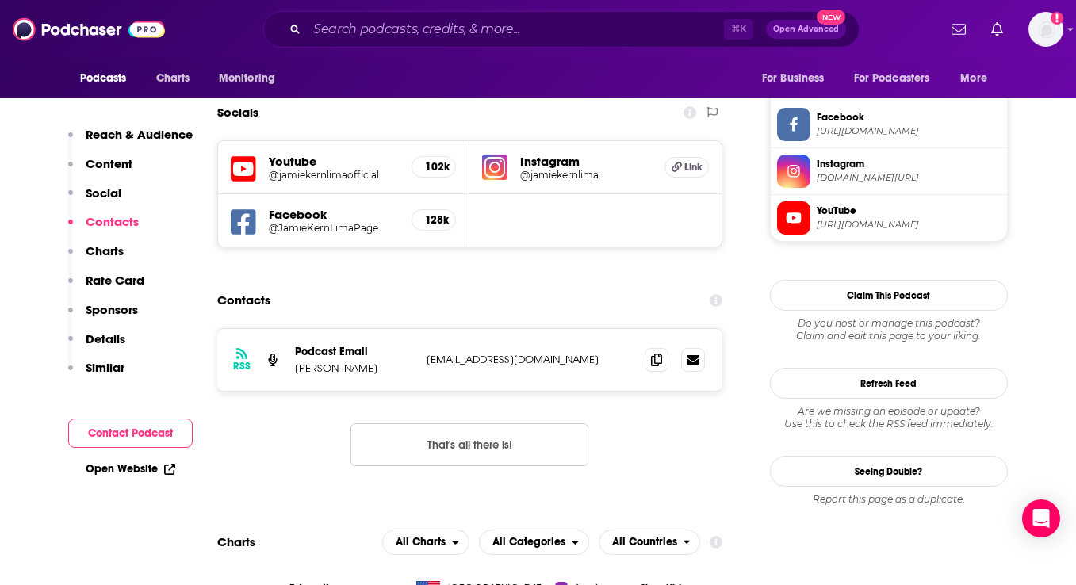
scroll to position [1342, 0]
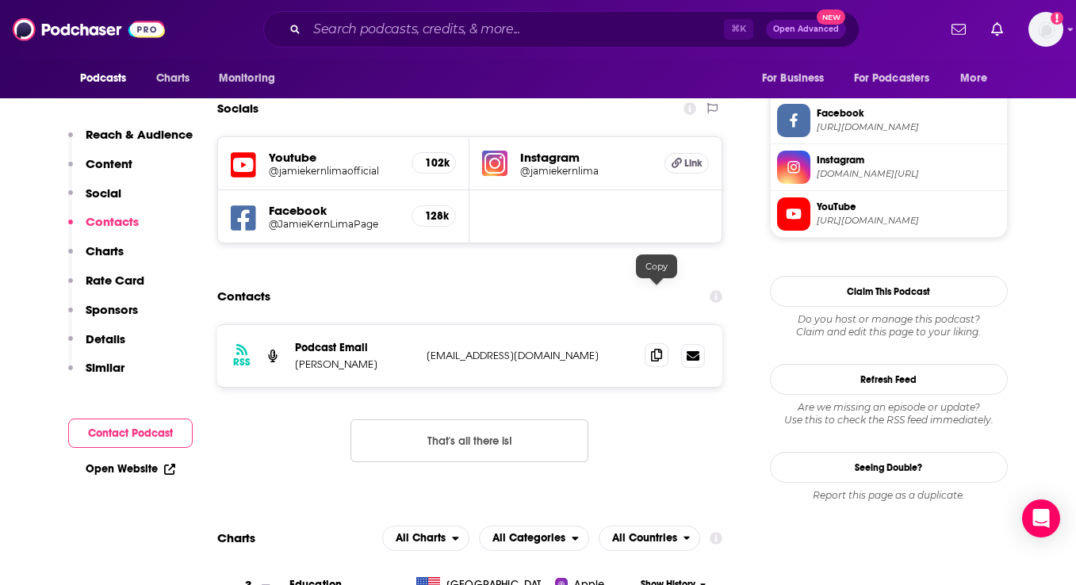
click at [663, 343] on span at bounding box center [657, 355] width 24 height 24
